Goal: Task Accomplishment & Management: Manage account settings

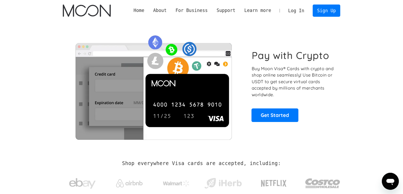
click at [299, 8] on link "Log In" at bounding box center [296, 11] width 25 height 12
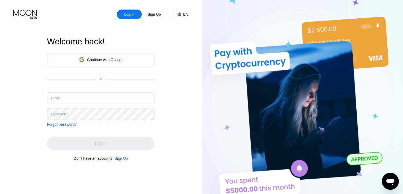
click at [92, 92] on input "text" at bounding box center [101, 98] width 108 height 12
click at [92, 93] on input "text" at bounding box center [101, 98] width 108 height 12
click at [98, 95] on input "text" at bounding box center [101, 98] width 108 height 12
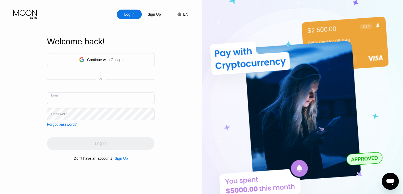
click at [98, 95] on input "text" at bounding box center [101, 98] width 108 height 12
click at [97, 99] on input "amir.sadegh.saghafi" at bounding box center [101, 98] width 108 height 12
type input "amir.sadegh.saghafi@gmail.com"
click at [161, 129] on div "Log In Sign Up EN Language English Save Welcome back! Continue with Google or E…" at bounding box center [101, 106] width 202 height 213
click at [163, 134] on div "Log In Sign Up EN Language English Save Welcome back! Continue with Google or E…" at bounding box center [101, 106] width 202 height 213
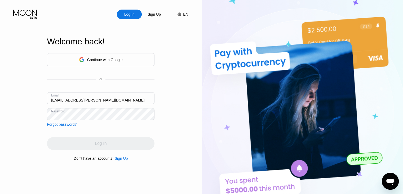
click at [163, 134] on div "Log In Sign Up EN Language English Save Welcome back! Continue with Google or E…" at bounding box center [101, 106] width 202 height 213
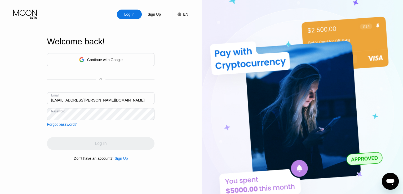
click at [161, 135] on div "Log In Sign Up EN Language English Save Welcome back! Continue with Google or E…" at bounding box center [101, 106] width 202 height 213
click at [131, 141] on div "Log In" at bounding box center [101, 143] width 108 height 13
